Goal: Information Seeking & Learning: Learn about a topic

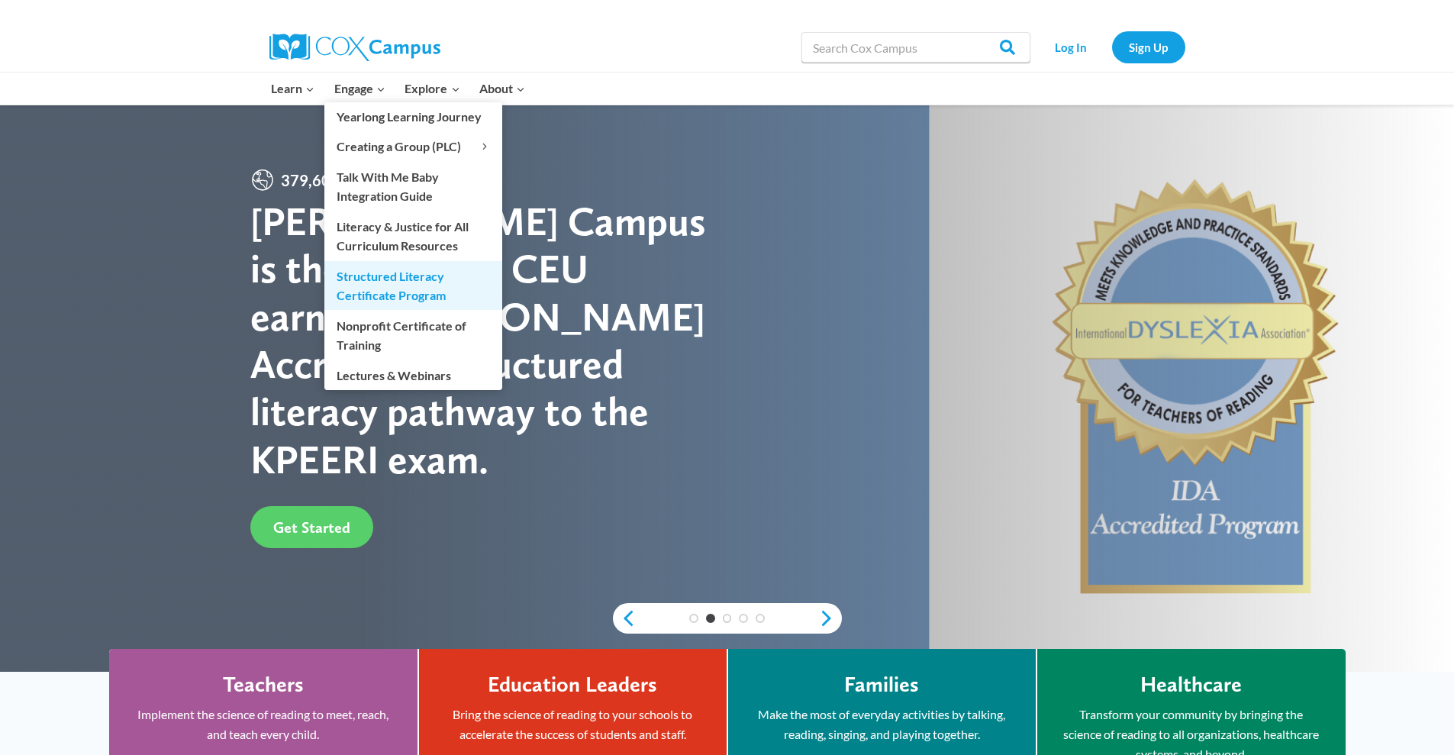
click at [382, 281] on link "Structured Literacy Certificate Program" at bounding box center [413, 285] width 178 height 49
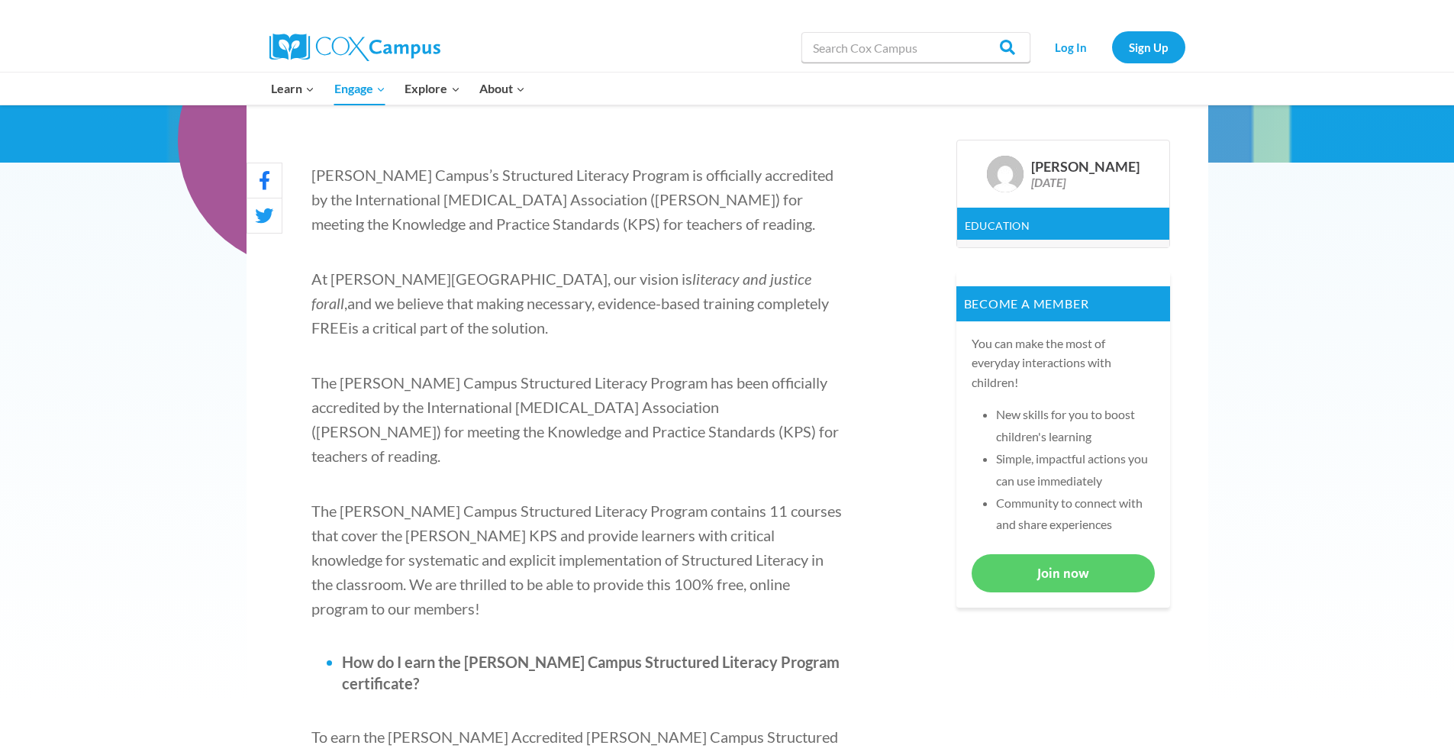
scroll to position [458, 0]
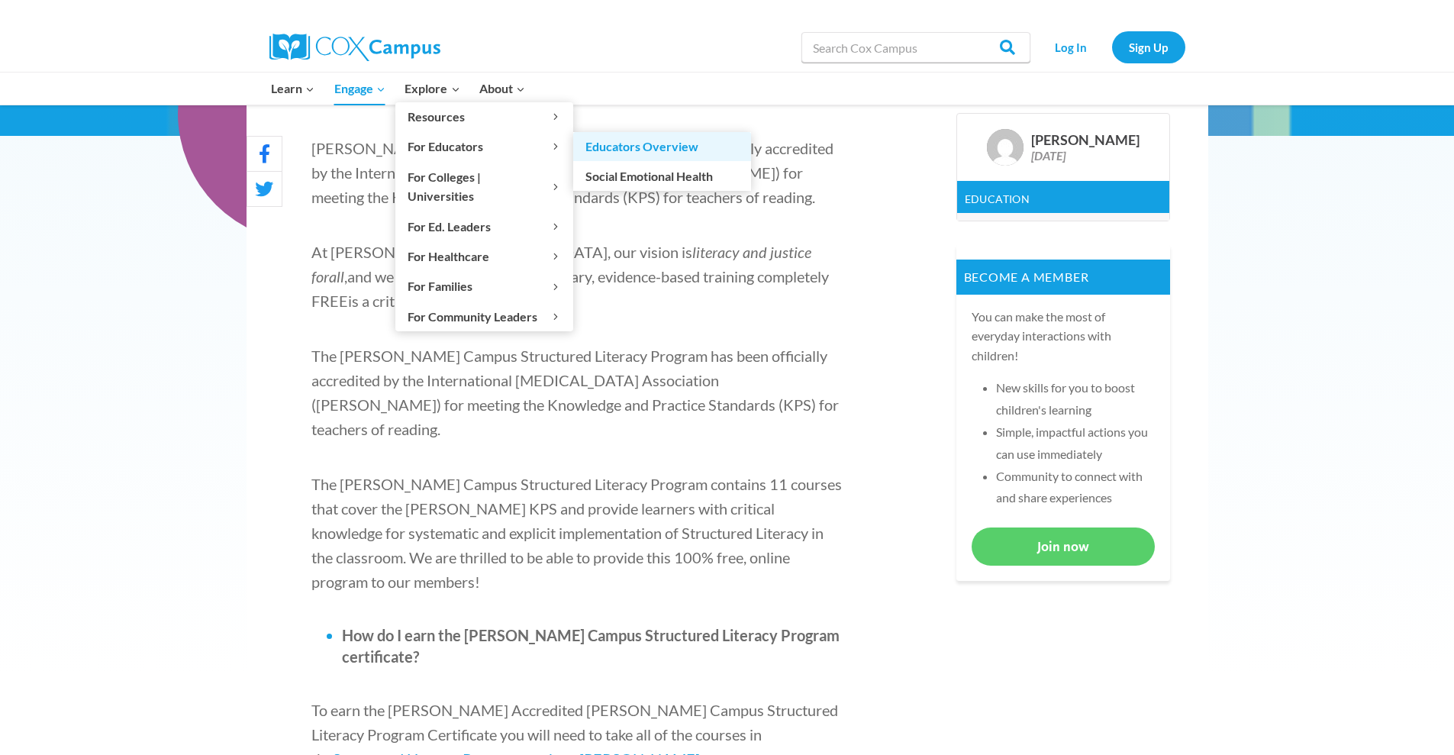
click at [707, 151] on link "Educators Overview" at bounding box center [662, 146] width 178 height 29
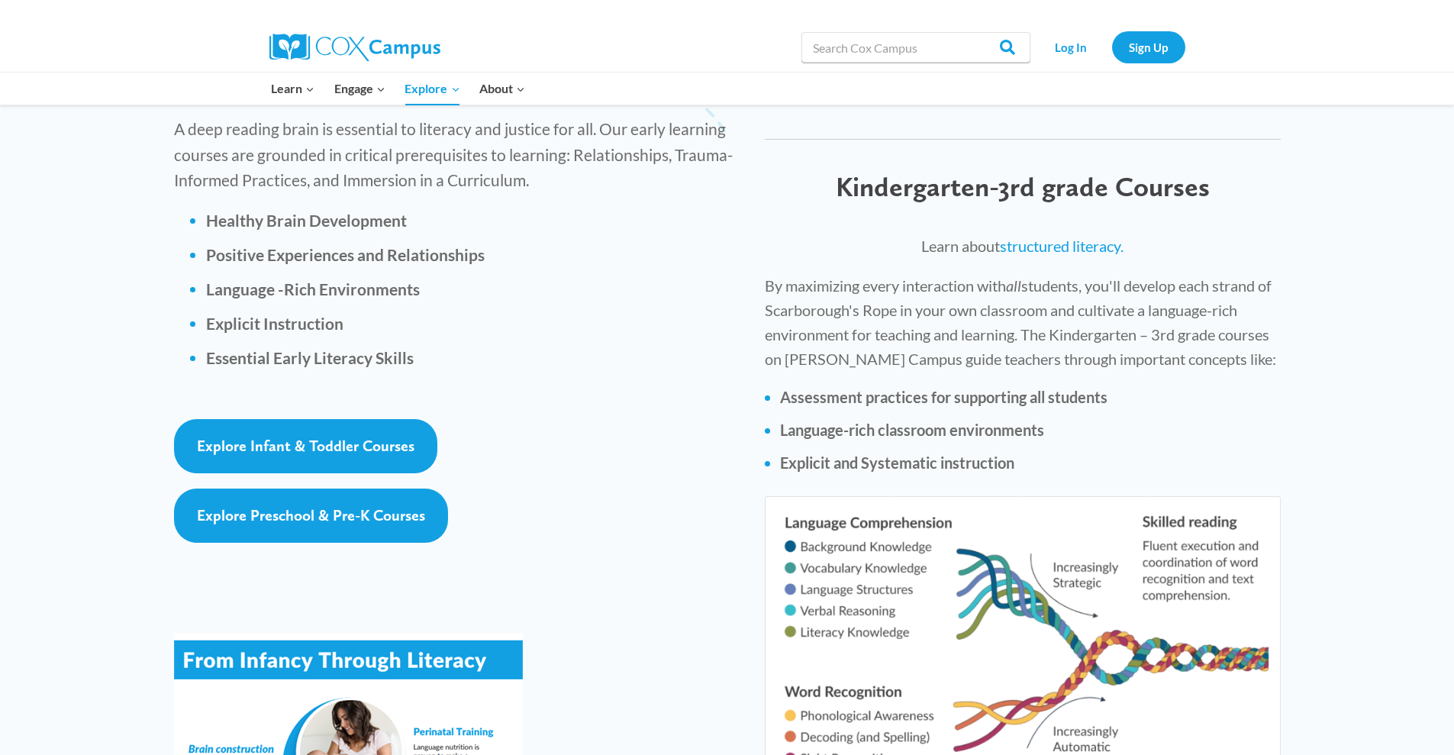
scroll to position [2213, 0]
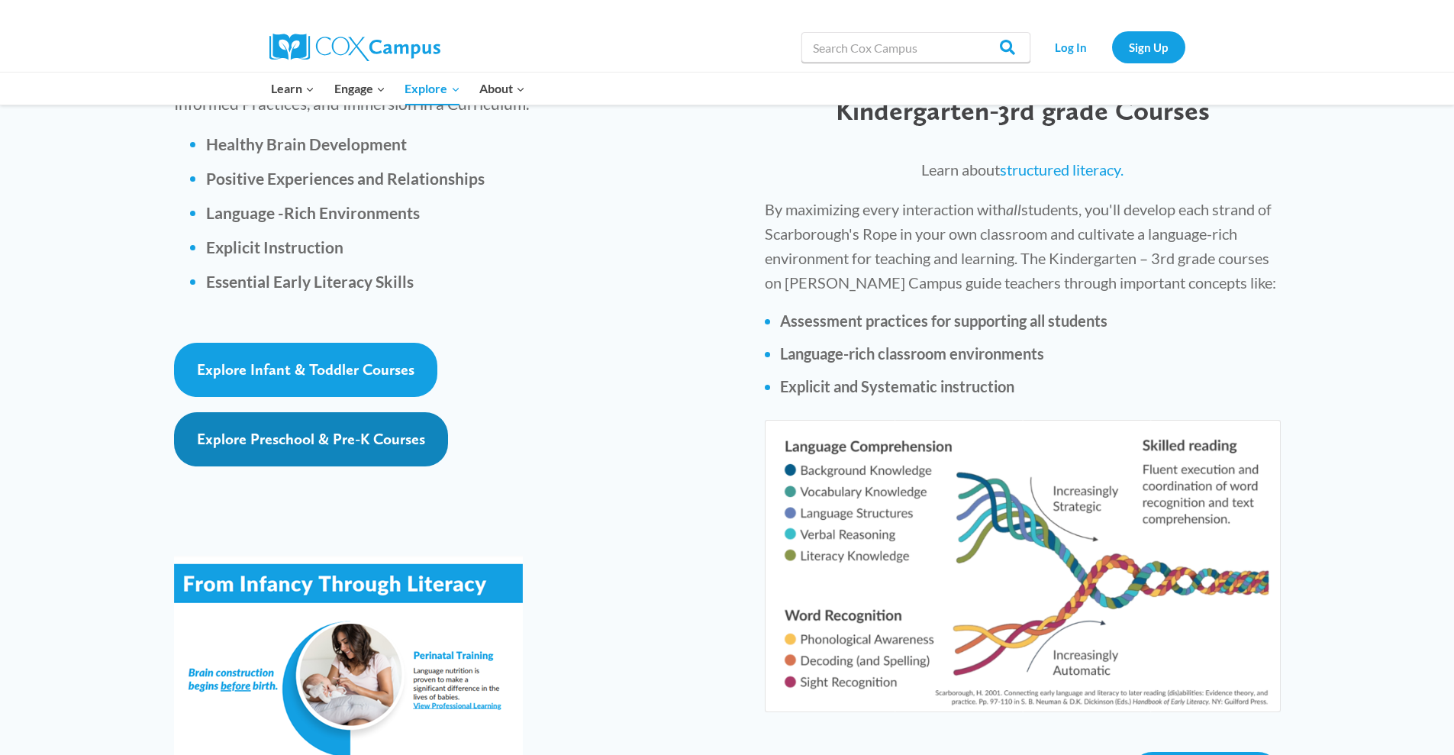
click at [359, 430] on span "Explore Preschool & Pre-K Courses" at bounding box center [311, 439] width 228 height 18
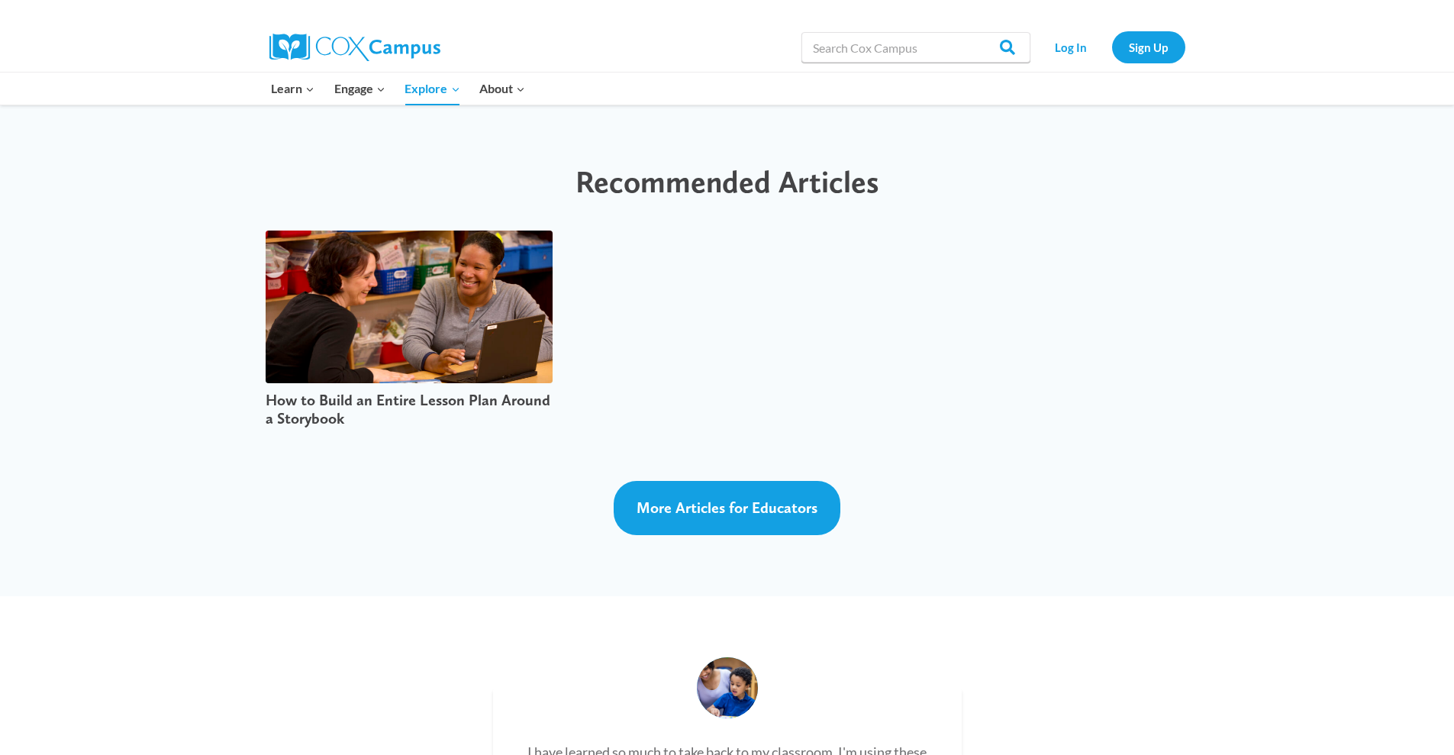
scroll to position [3816, 0]
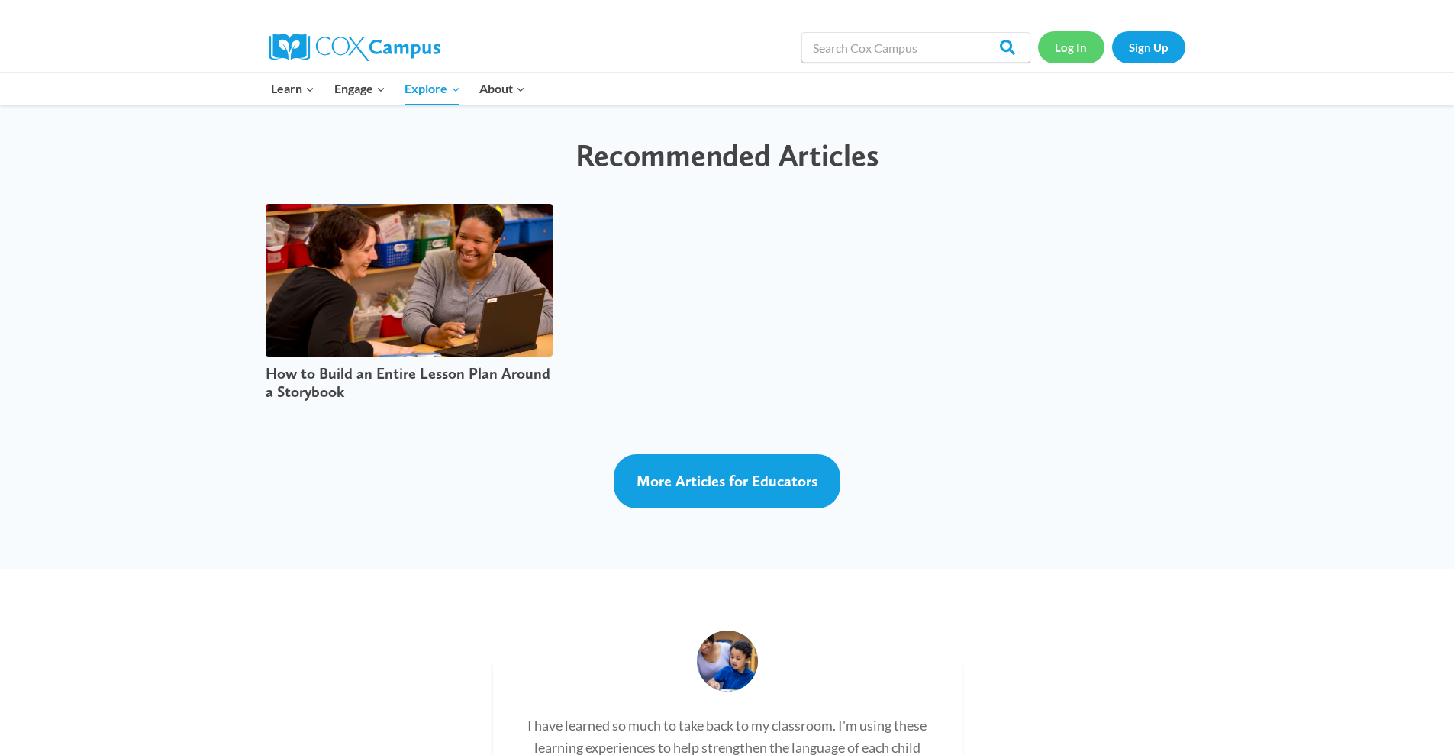
click at [1082, 54] on link "Log In" at bounding box center [1071, 46] width 66 height 31
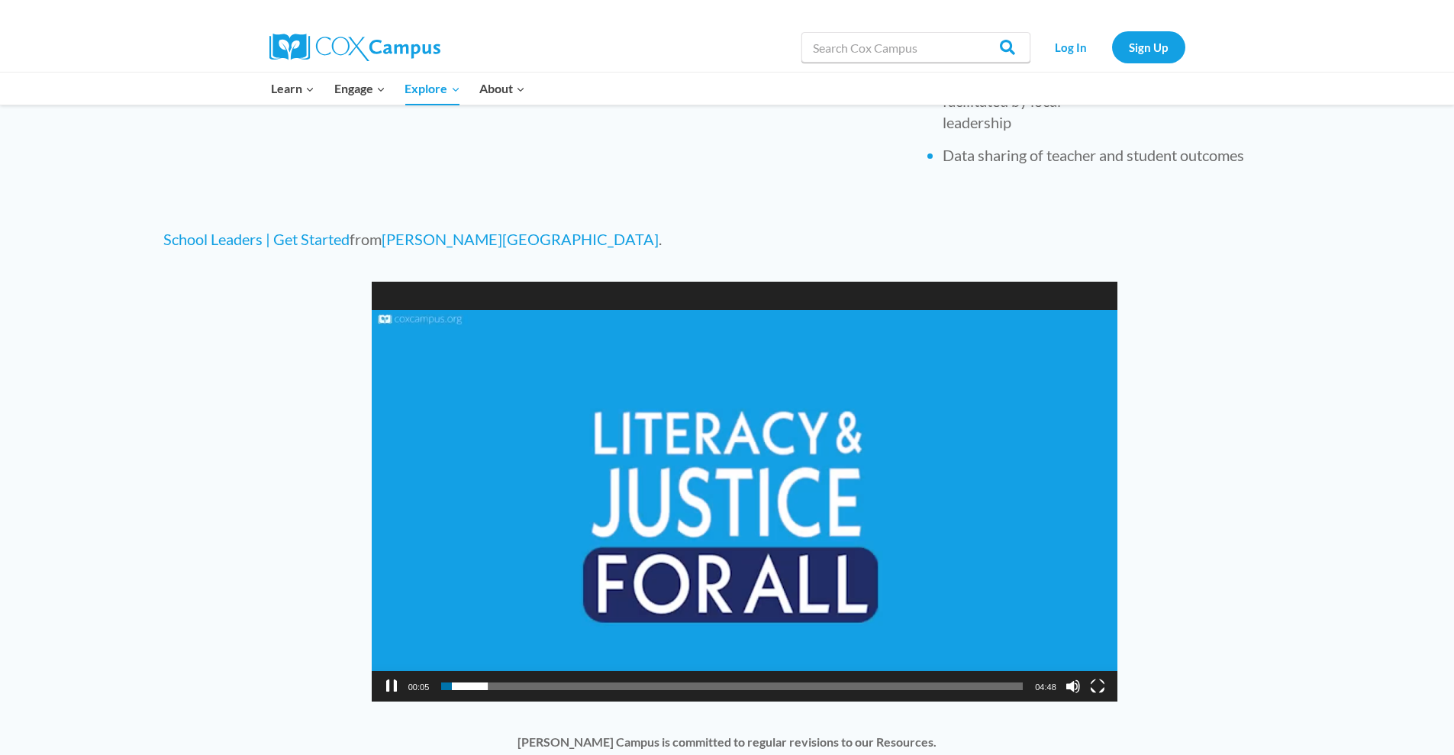
scroll to position [992, 0]
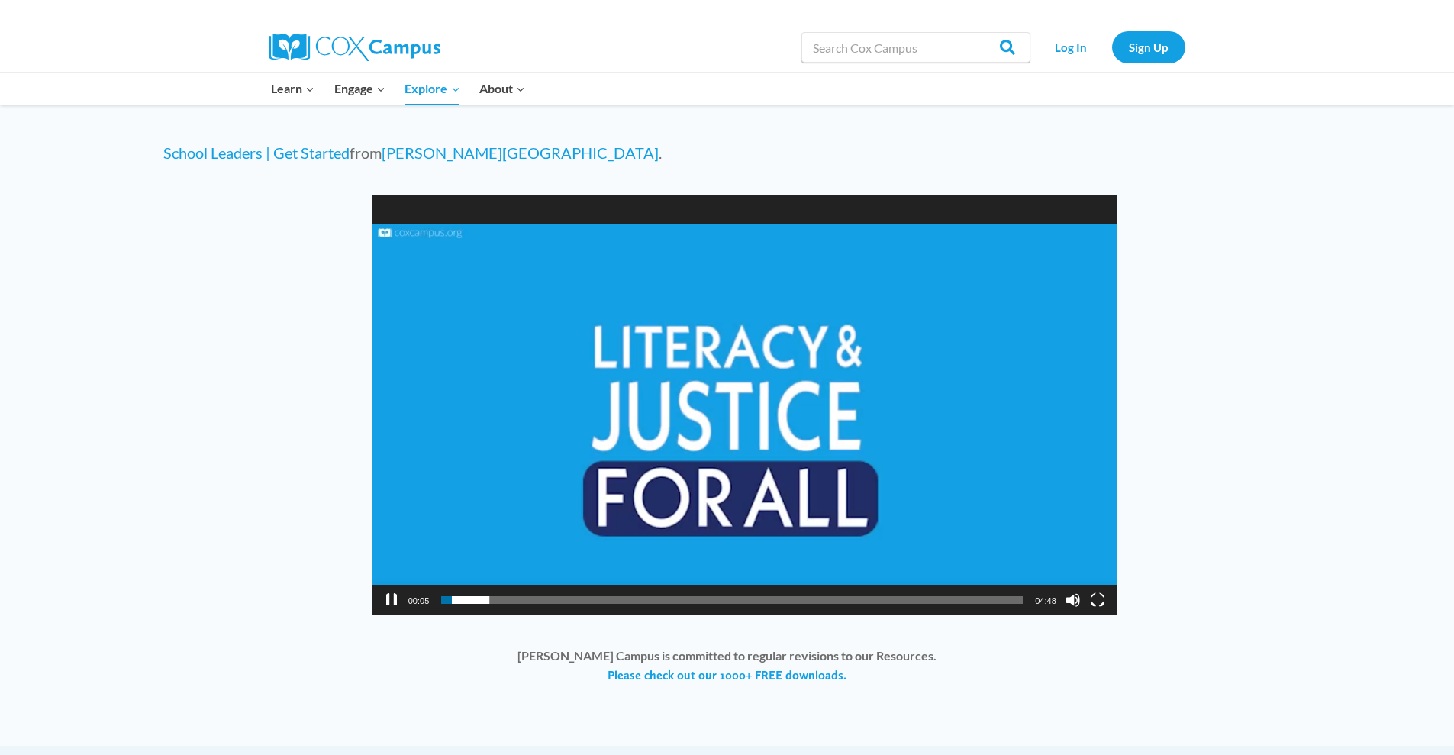
click at [745, 479] on video "[URL][DOMAIN_NAME]" at bounding box center [745, 405] width 746 height 420
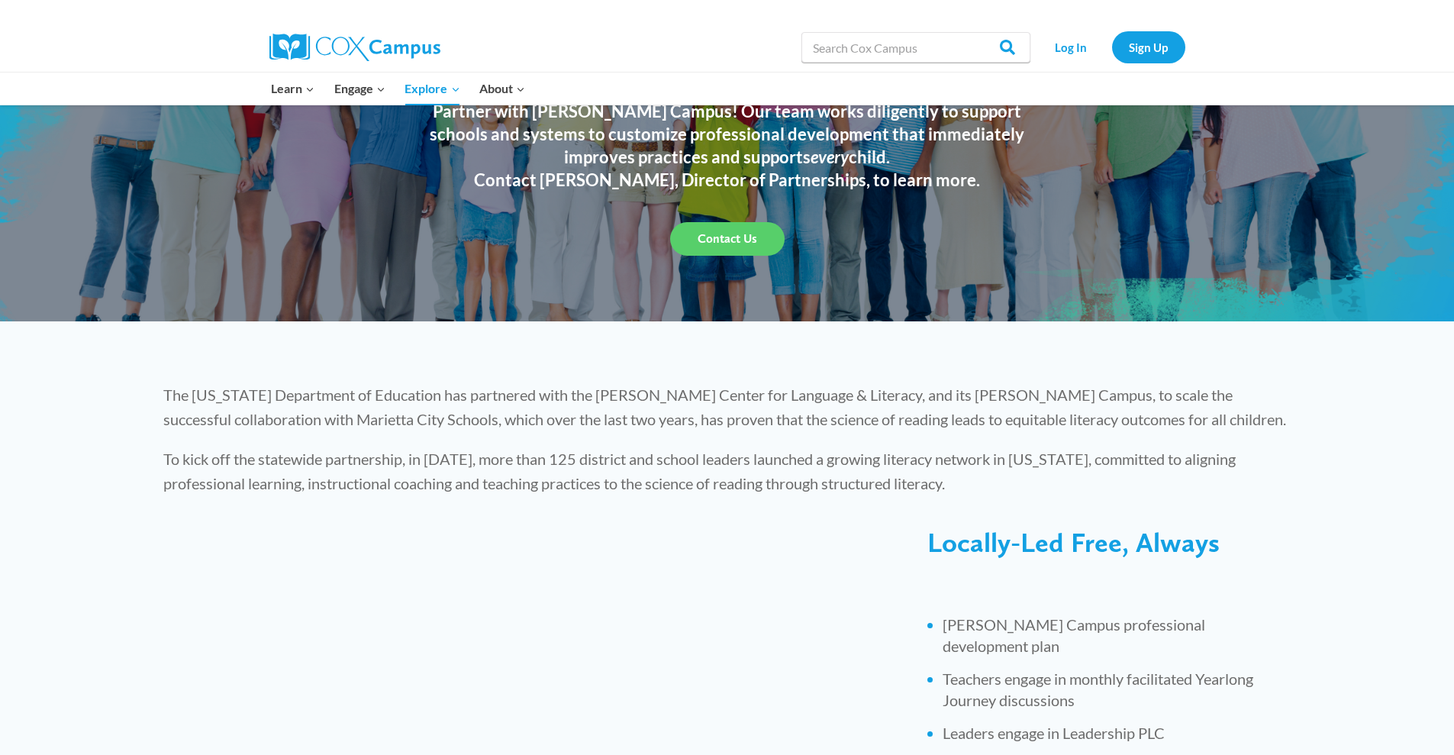
scroll to position [0, 0]
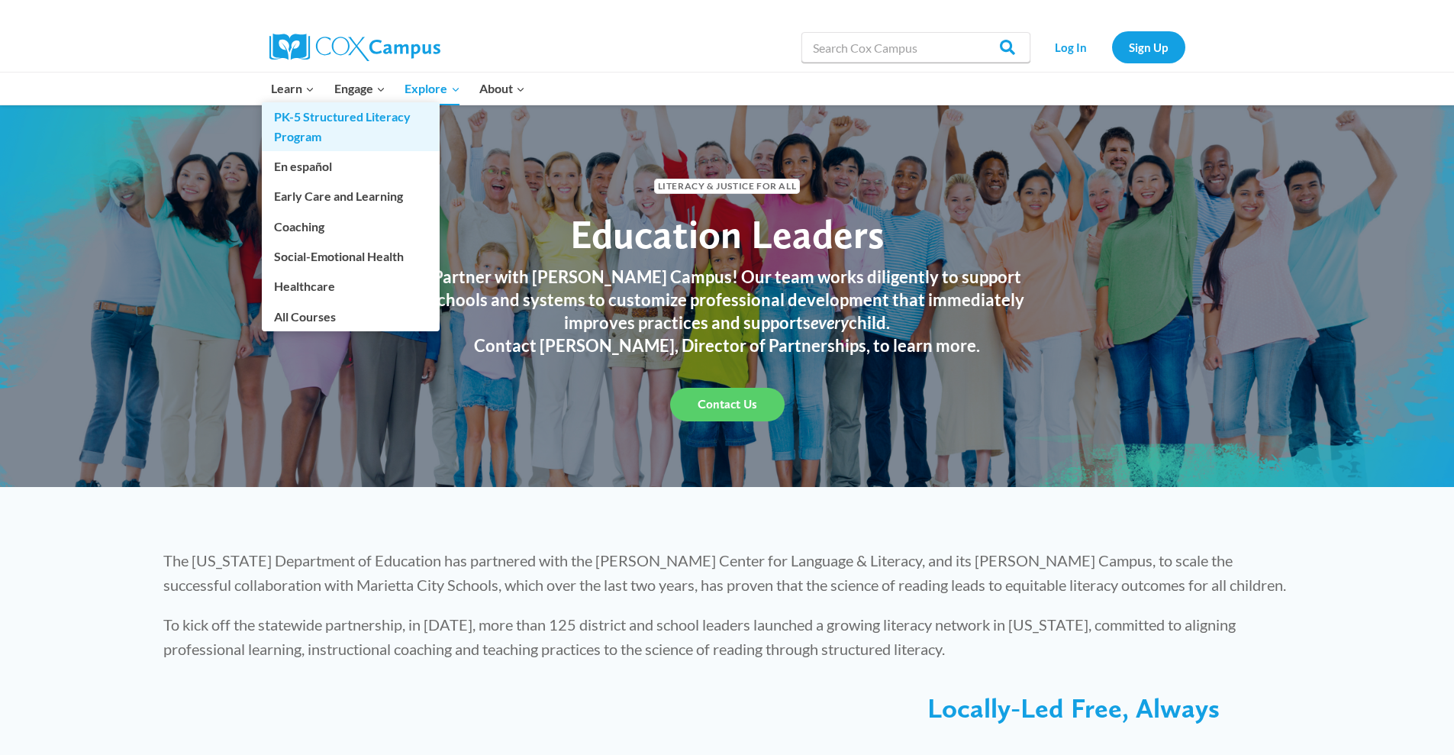
click at [333, 134] on link "PK-5 Structured Literacy Program" at bounding box center [351, 126] width 178 height 49
